Goal: Check status: Check status

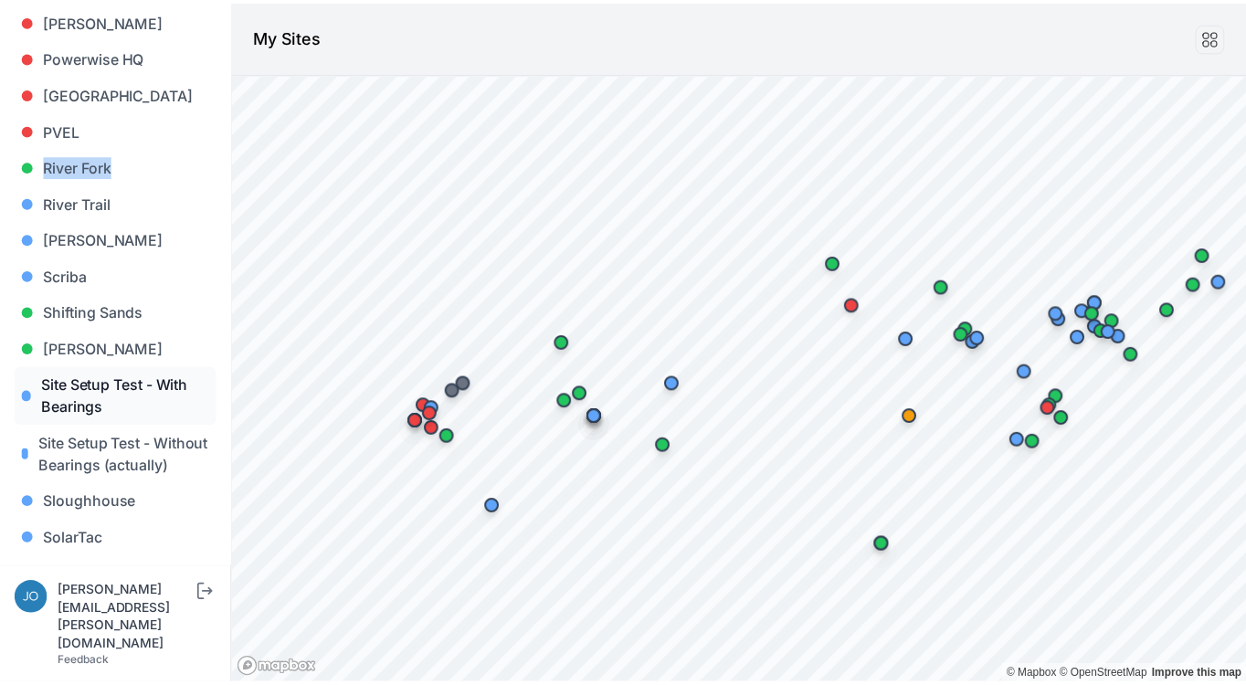
scroll to position [1913, 0]
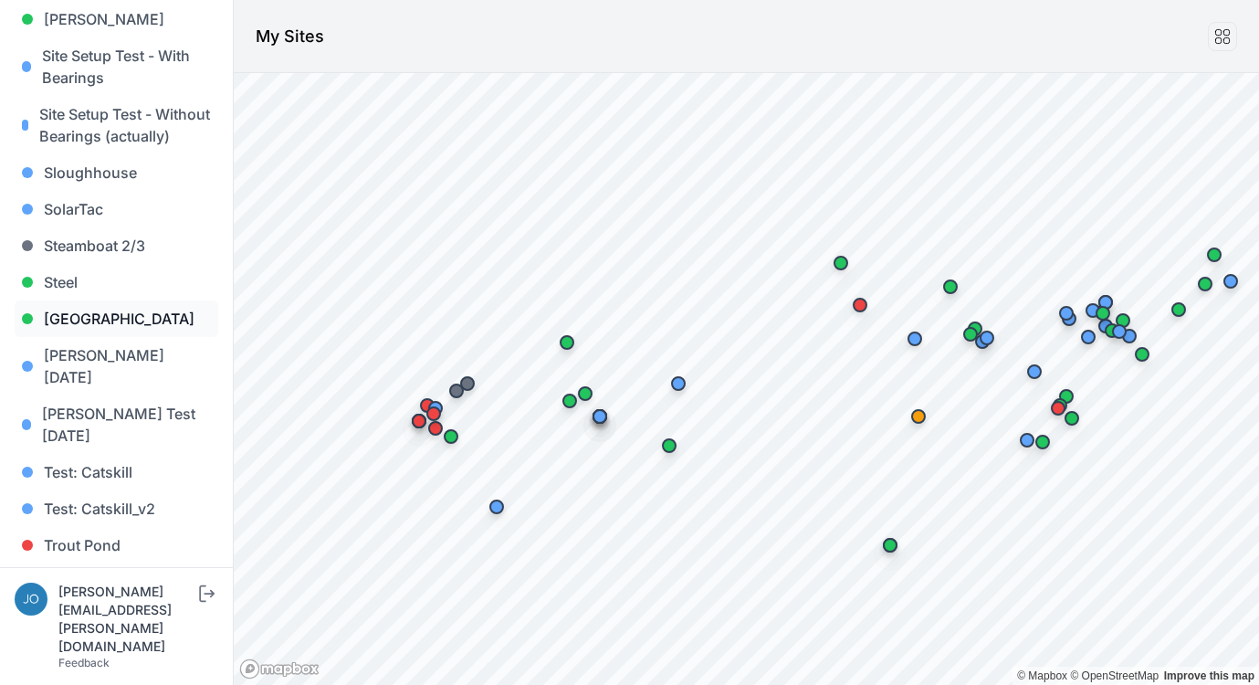
click at [100, 300] on link "Sunlight Road" at bounding box center [117, 318] width 204 height 37
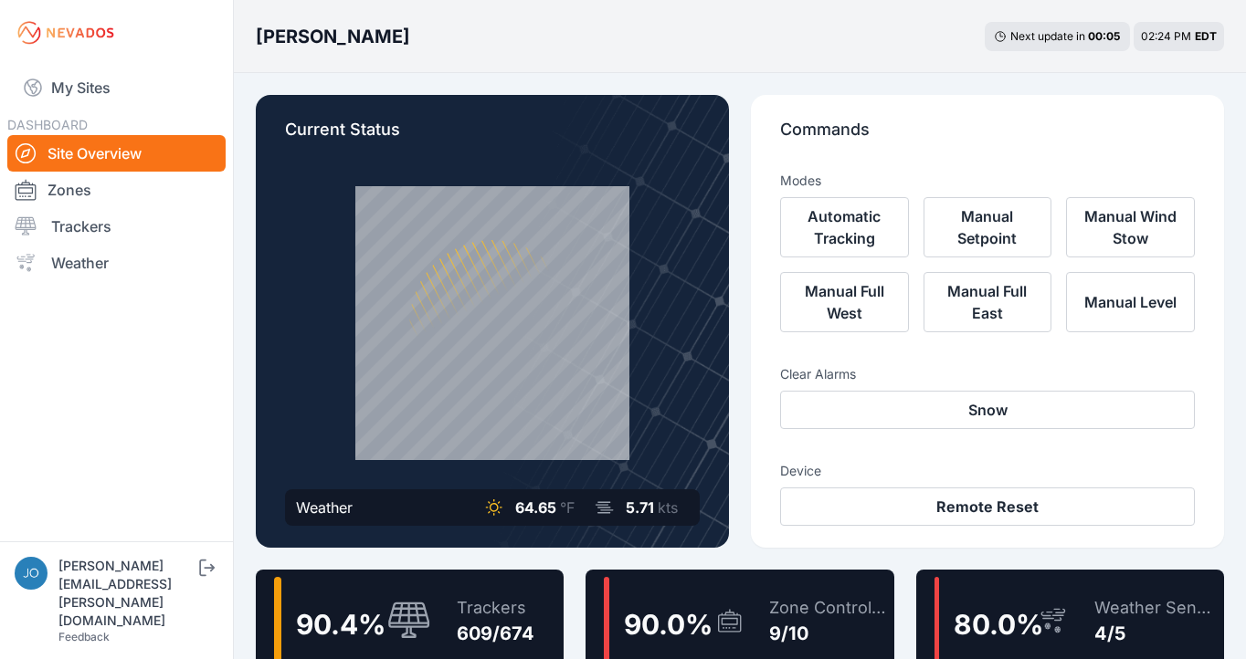
click at [468, 605] on div "Trackers" at bounding box center [496, 608] width 78 height 26
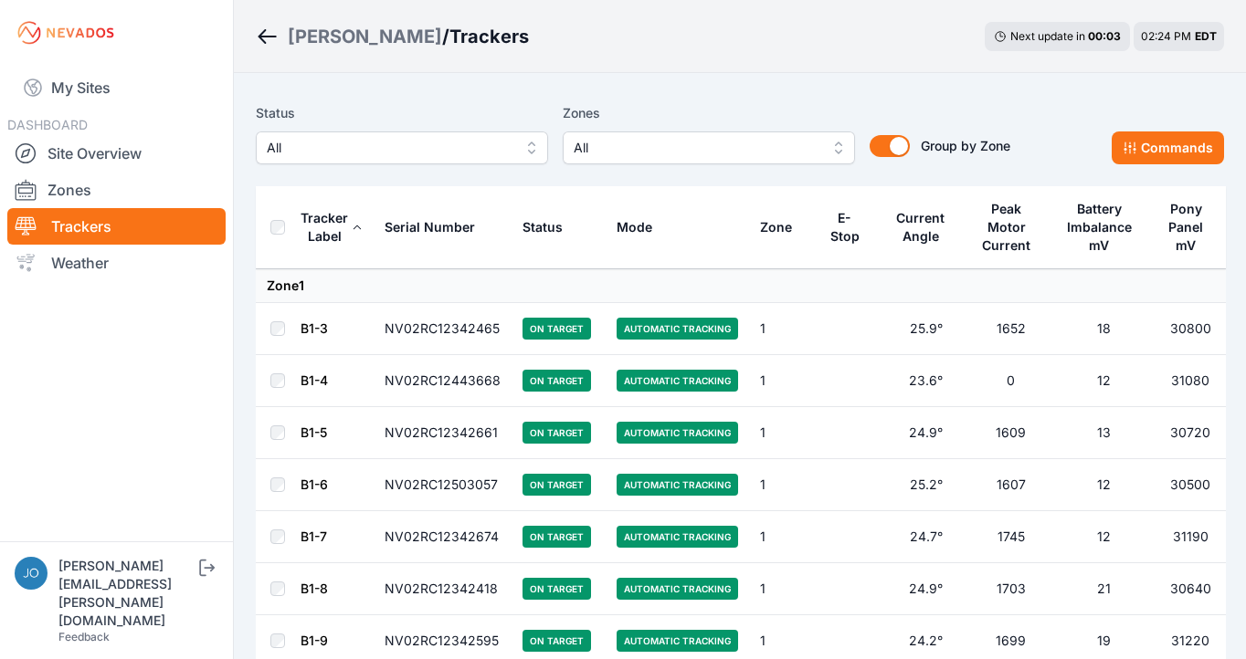
click at [440, 153] on span "All" at bounding box center [389, 148] width 245 height 22
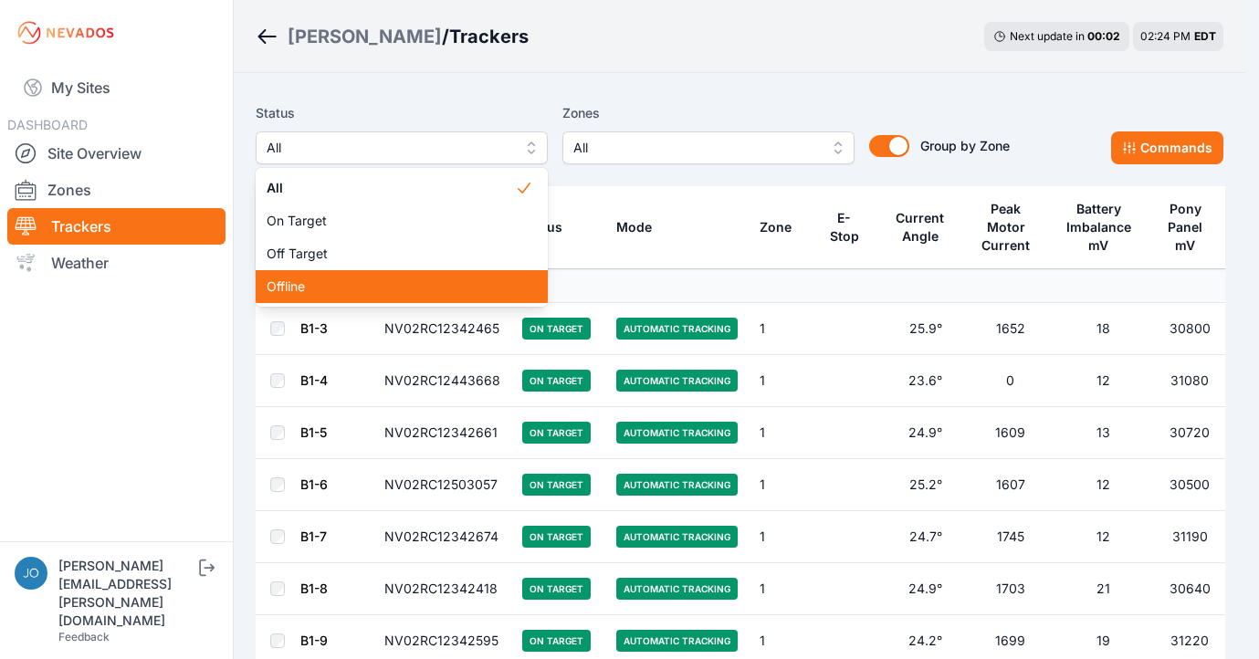
click at [369, 277] on div "Offline" at bounding box center [402, 286] width 292 height 33
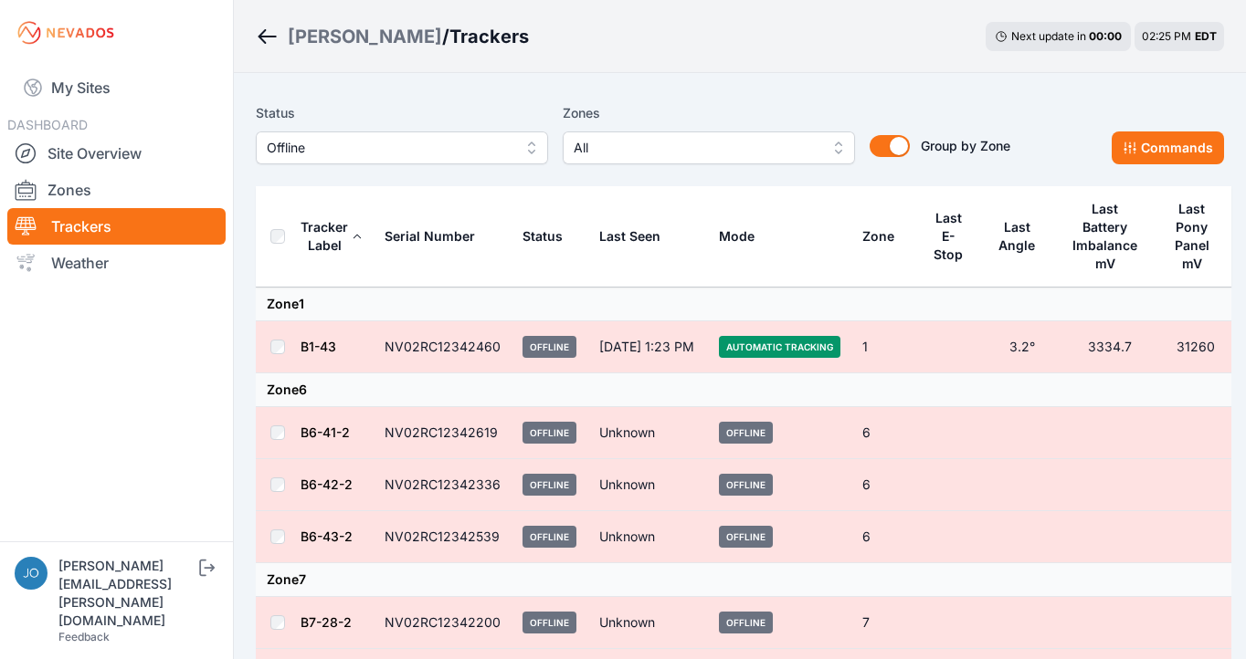
click at [372, 153] on span "Offline" at bounding box center [389, 148] width 245 height 22
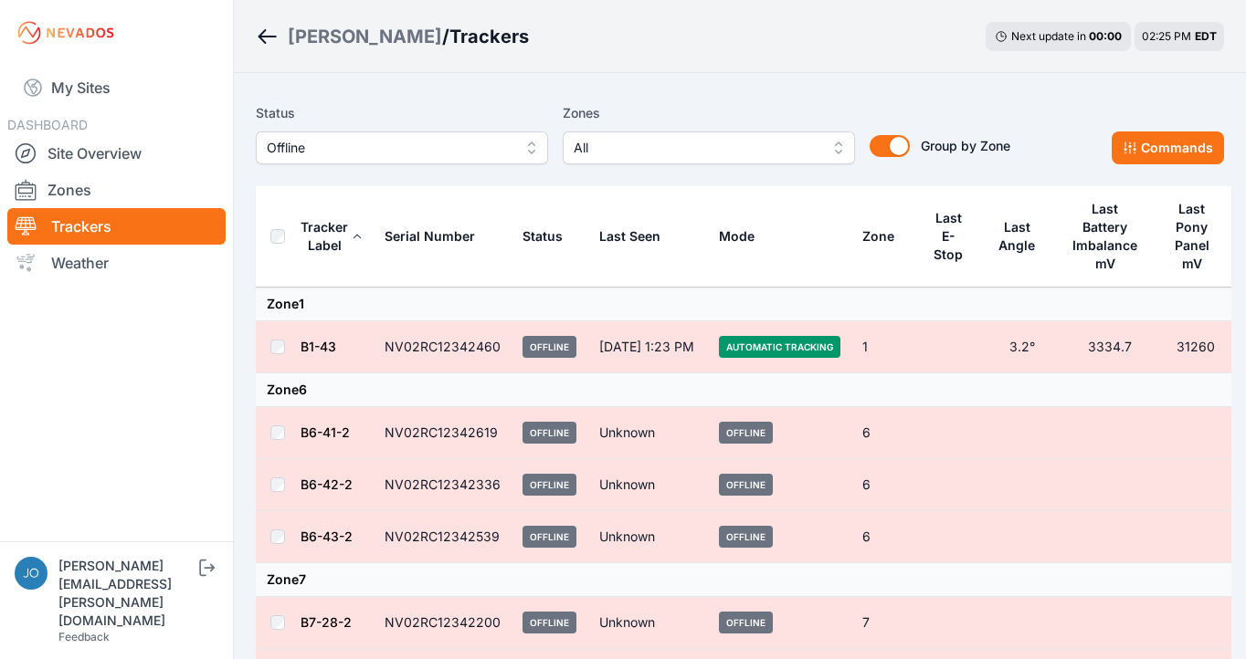
click at [310, 346] on link "B1-43" at bounding box center [318, 347] width 36 height 16
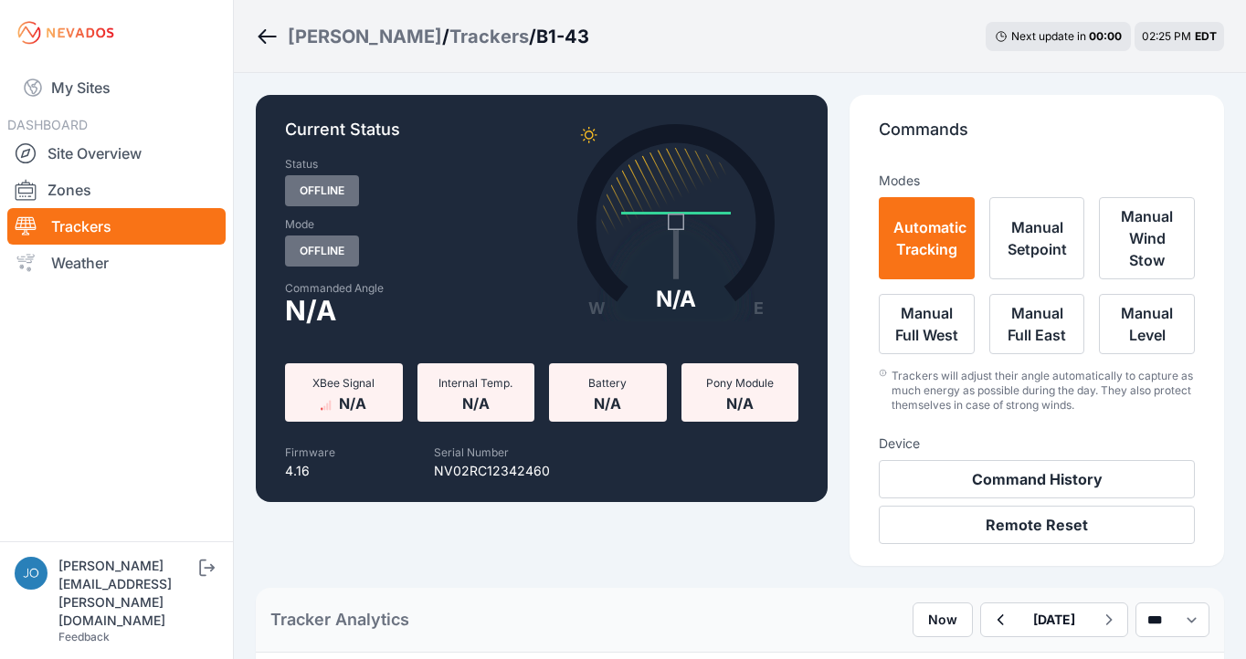
click at [449, 37] on div "Trackers" at bounding box center [488, 37] width 79 height 26
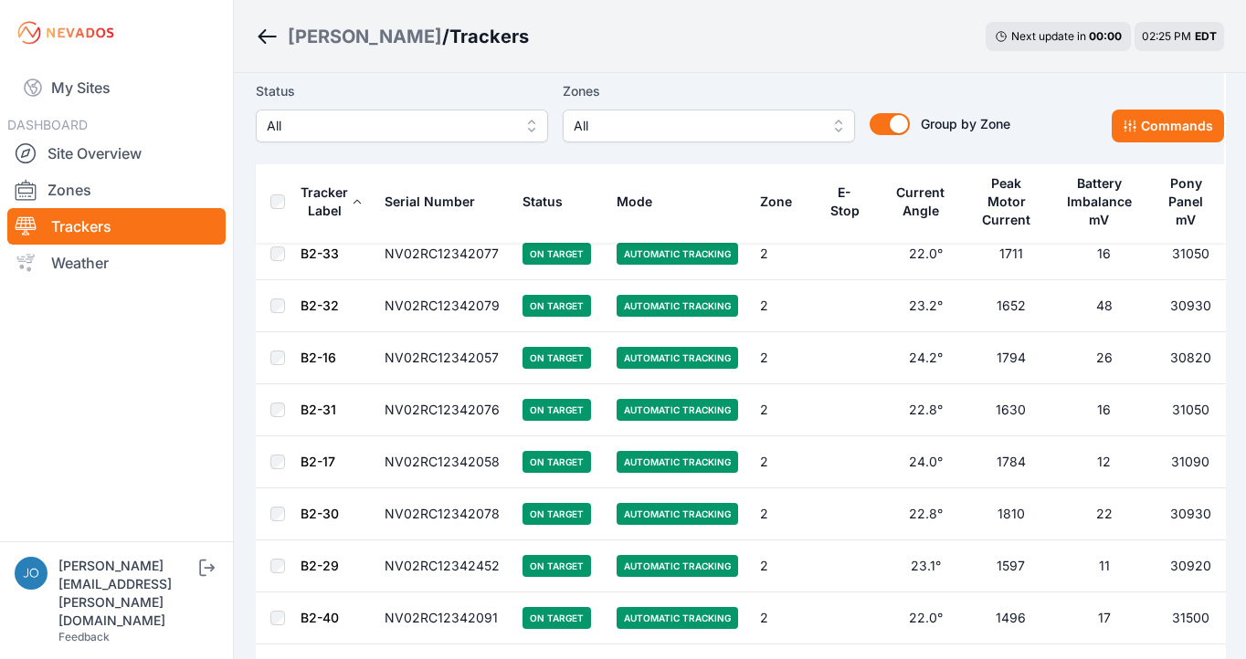
scroll to position [5330, 0]
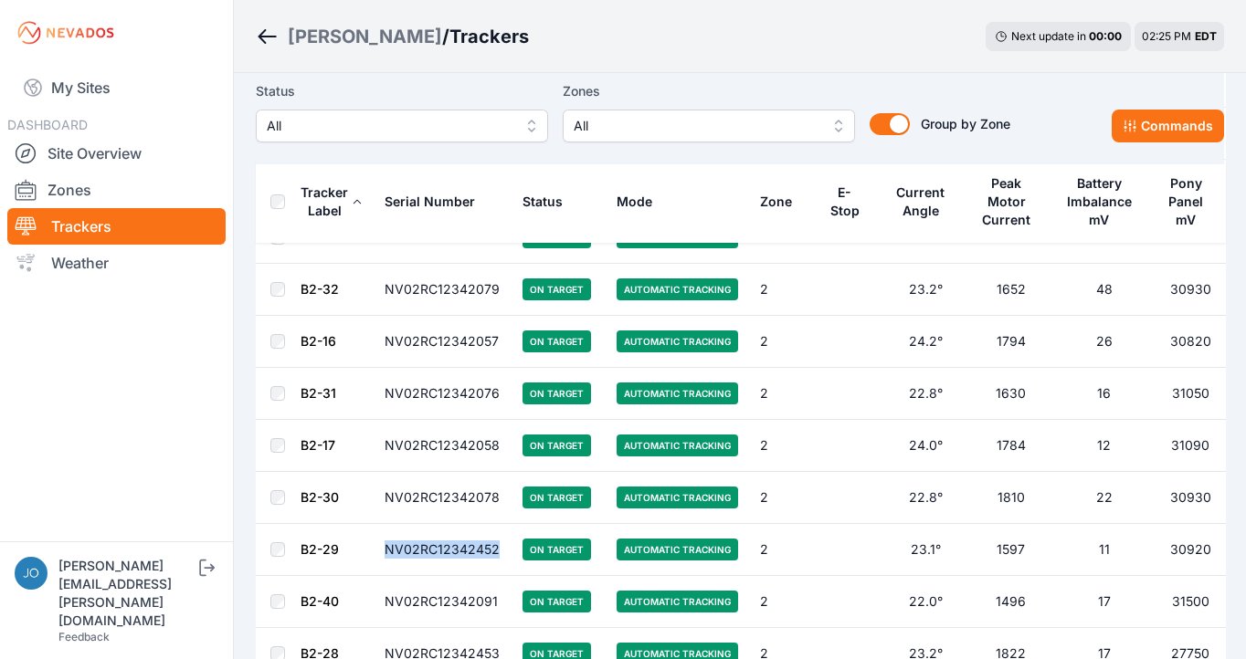
drag, startPoint x: 503, startPoint y: 552, endPoint x: 388, endPoint y: 543, distance: 115.4
click at [388, 543] on td "NV02RC12342452" at bounding box center [442, 550] width 138 height 52
copy td "NV02RC12342452"
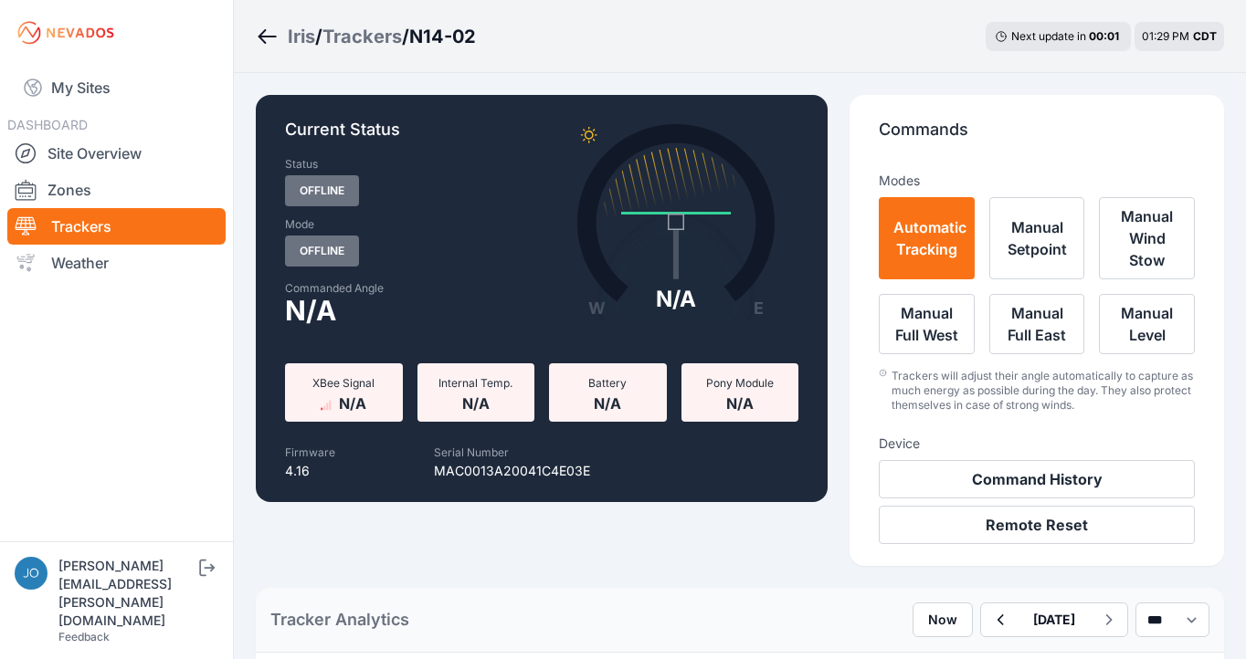
scroll to position [634, 0]
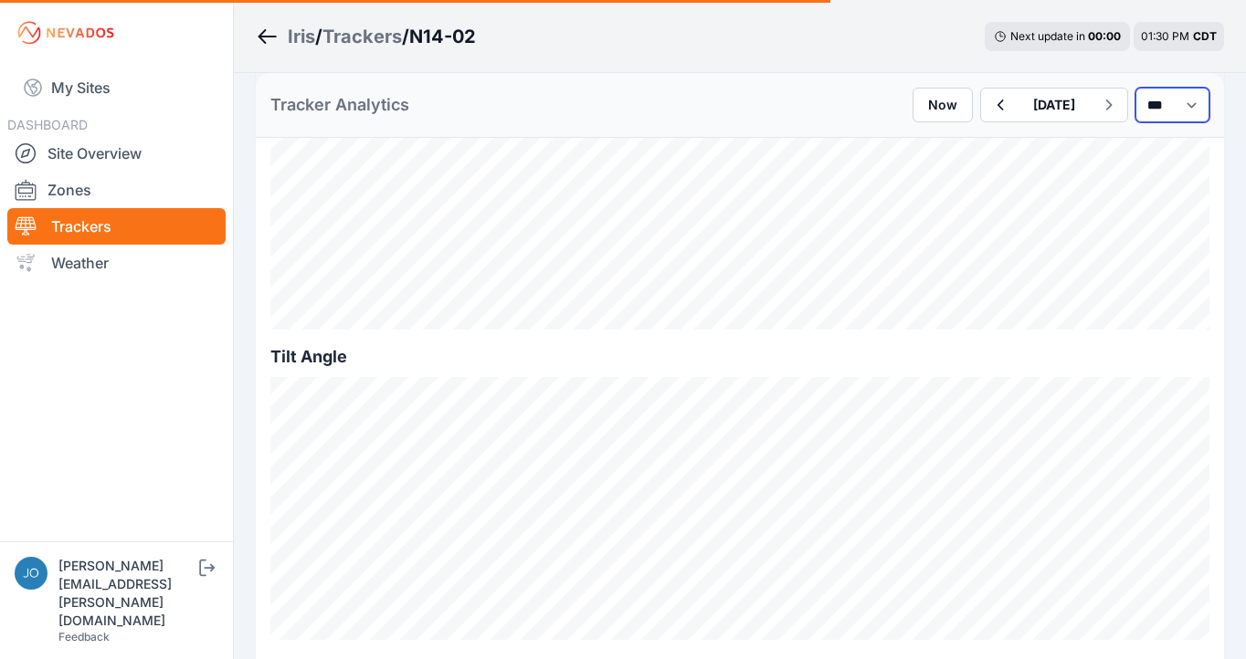
select select "*******"
